Goal: Navigation & Orientation: Find specific page/section

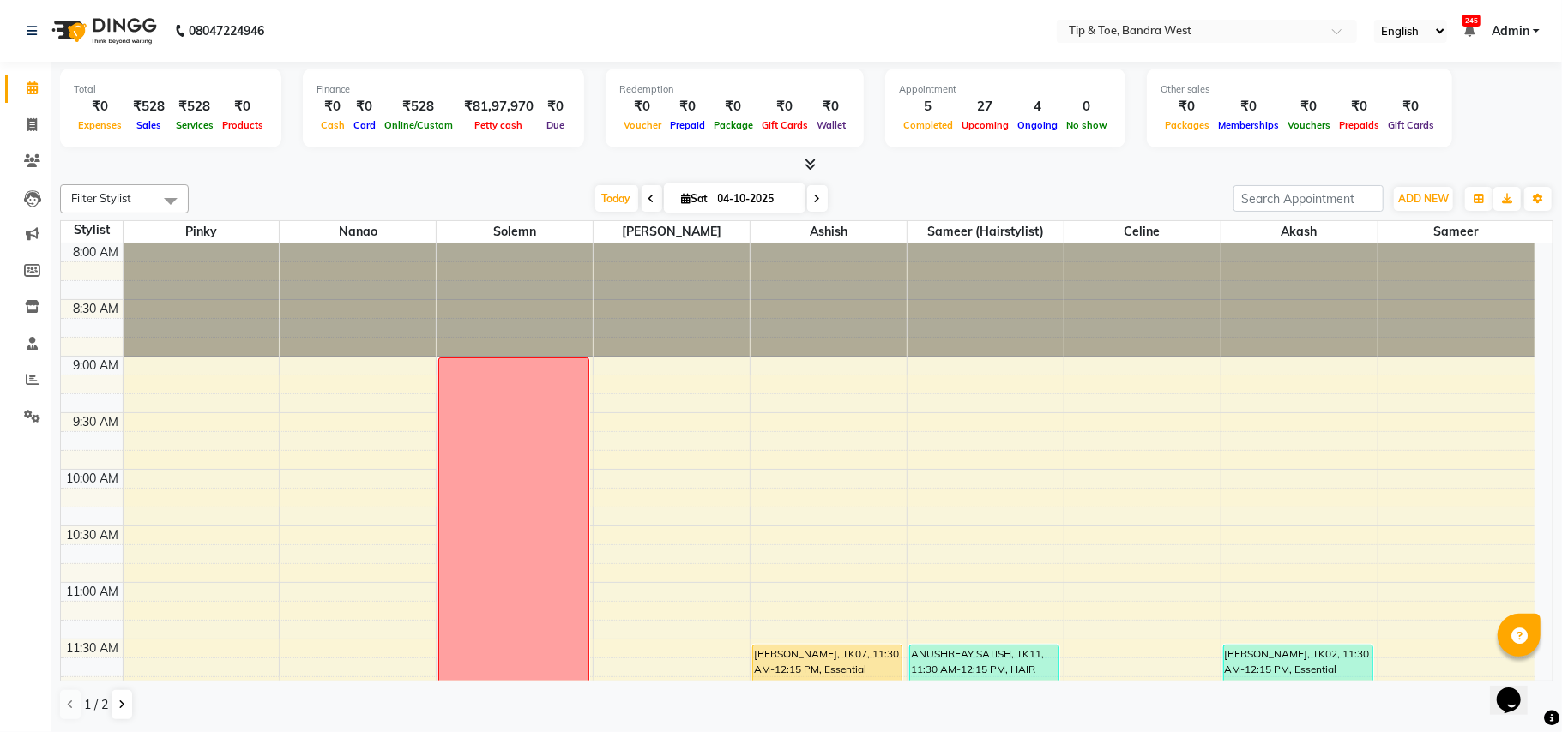
scroll to position [375, 0]
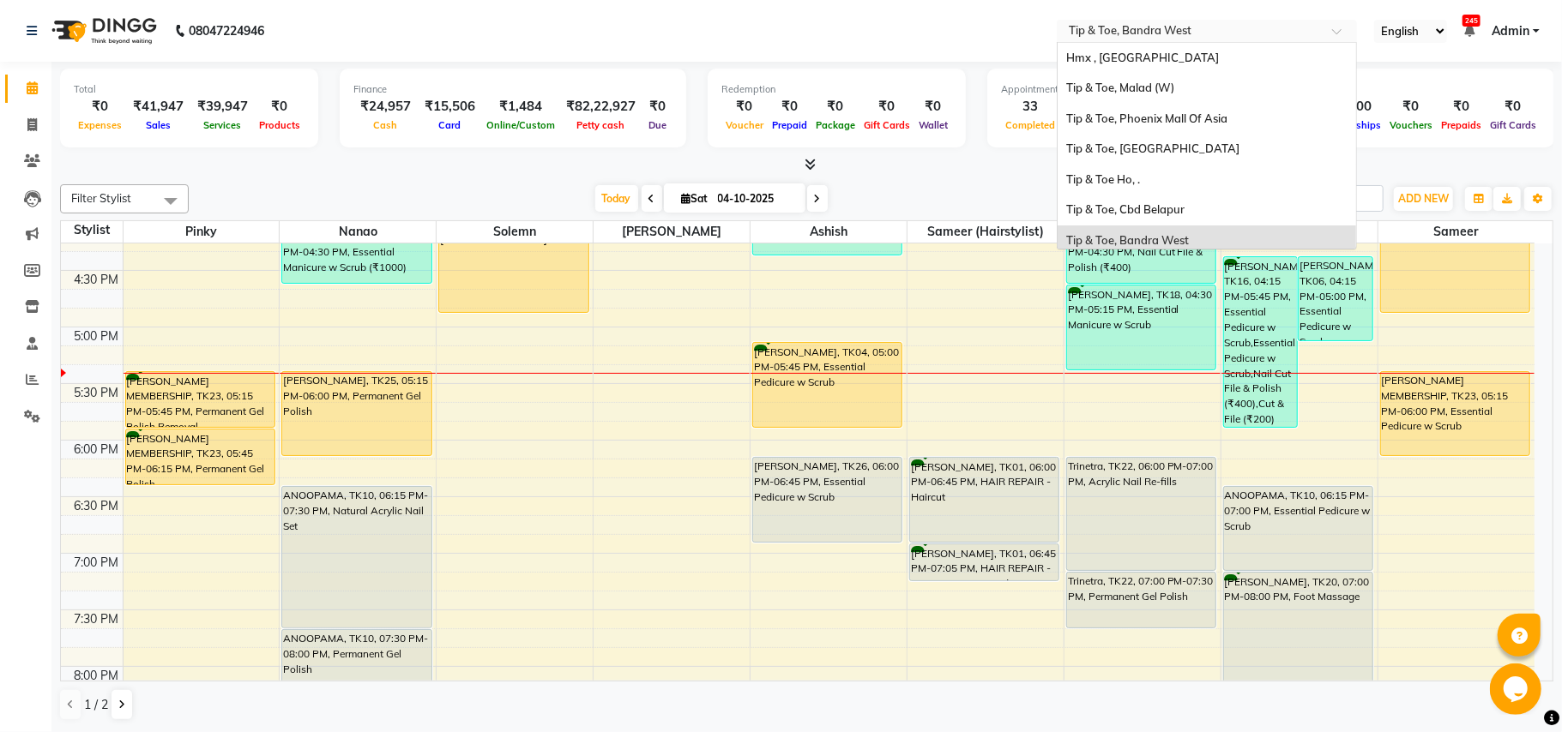
scroll to position [183, 0]
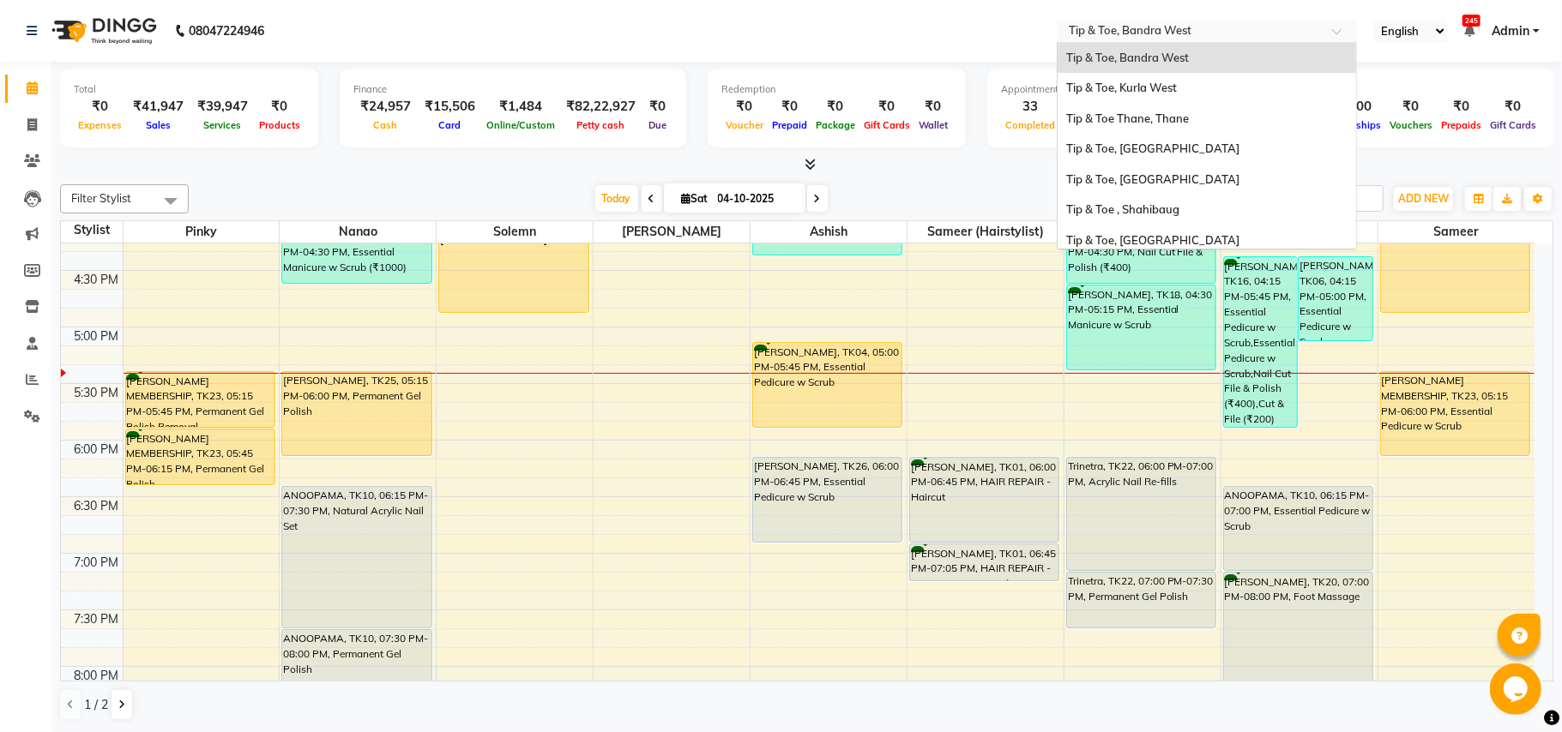
click at [1305, 36] on input "text" at bounding box center [1189, 32] width 249 height 17
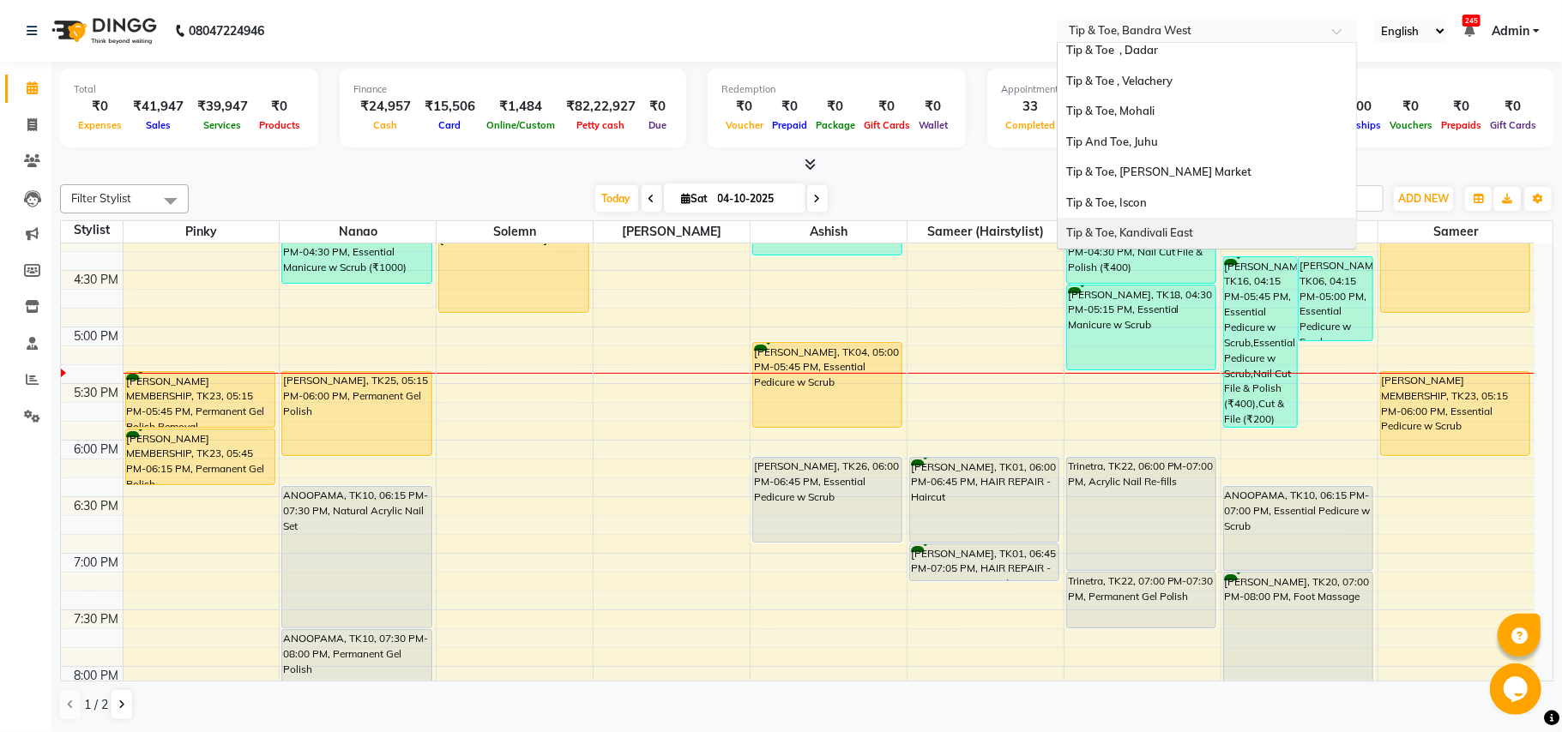
scroll to position [0, 0]
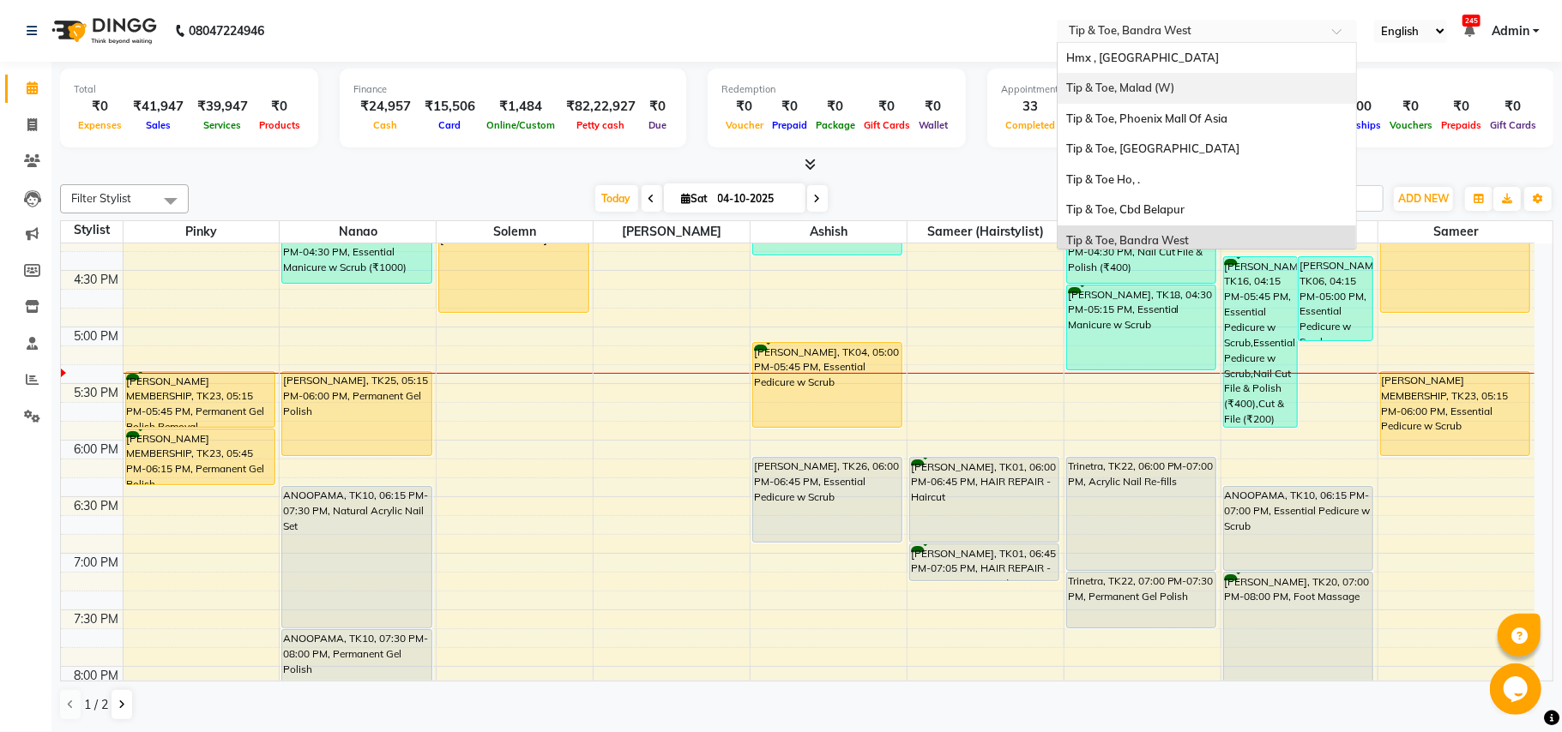
click at [1160, 93] on span "Tip & Toe, Malad (W)" at bounding box center [1120, 88] width 108 height 14
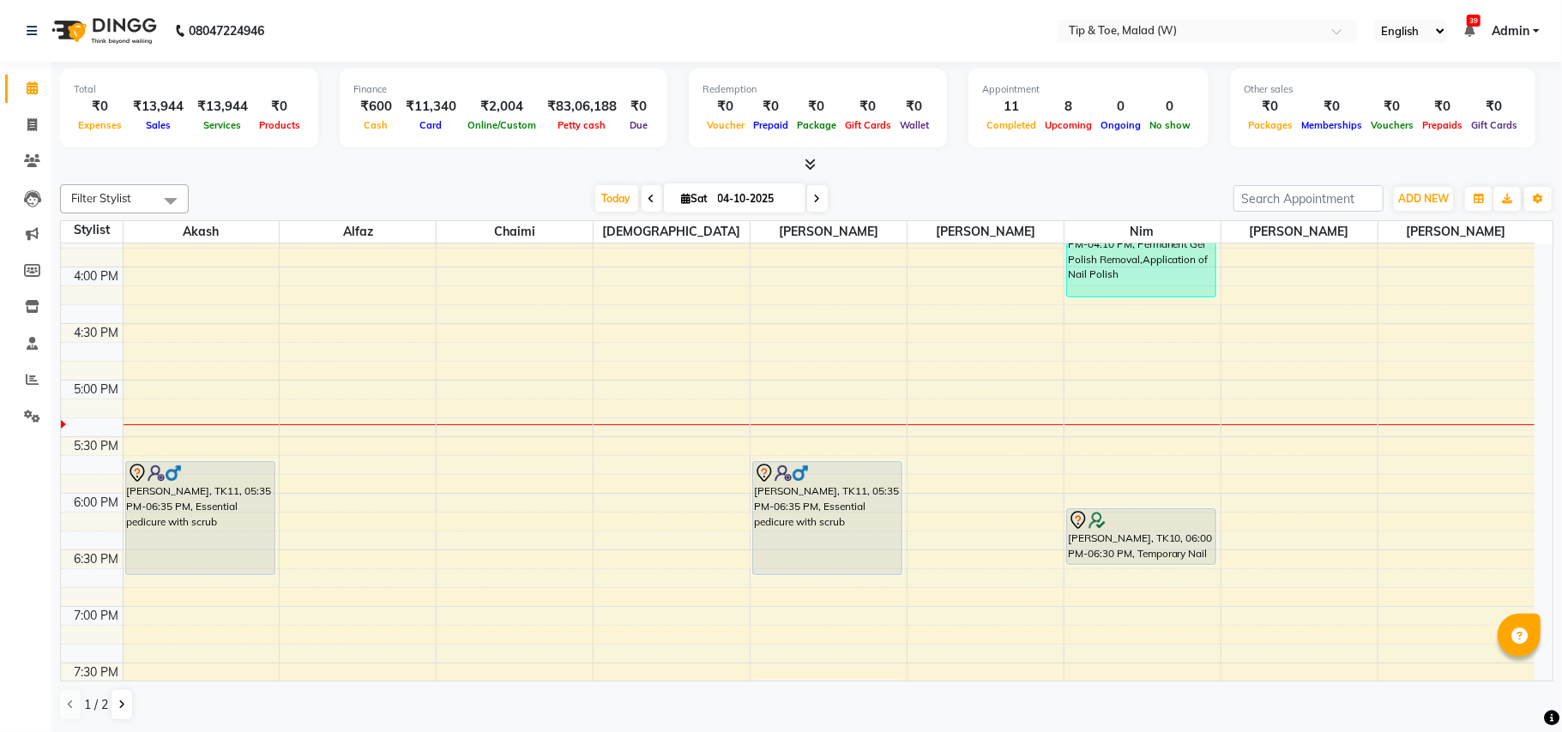
scroll to position [743, 0]
